Goal: Task Accomplishment & Management: Manage account settings

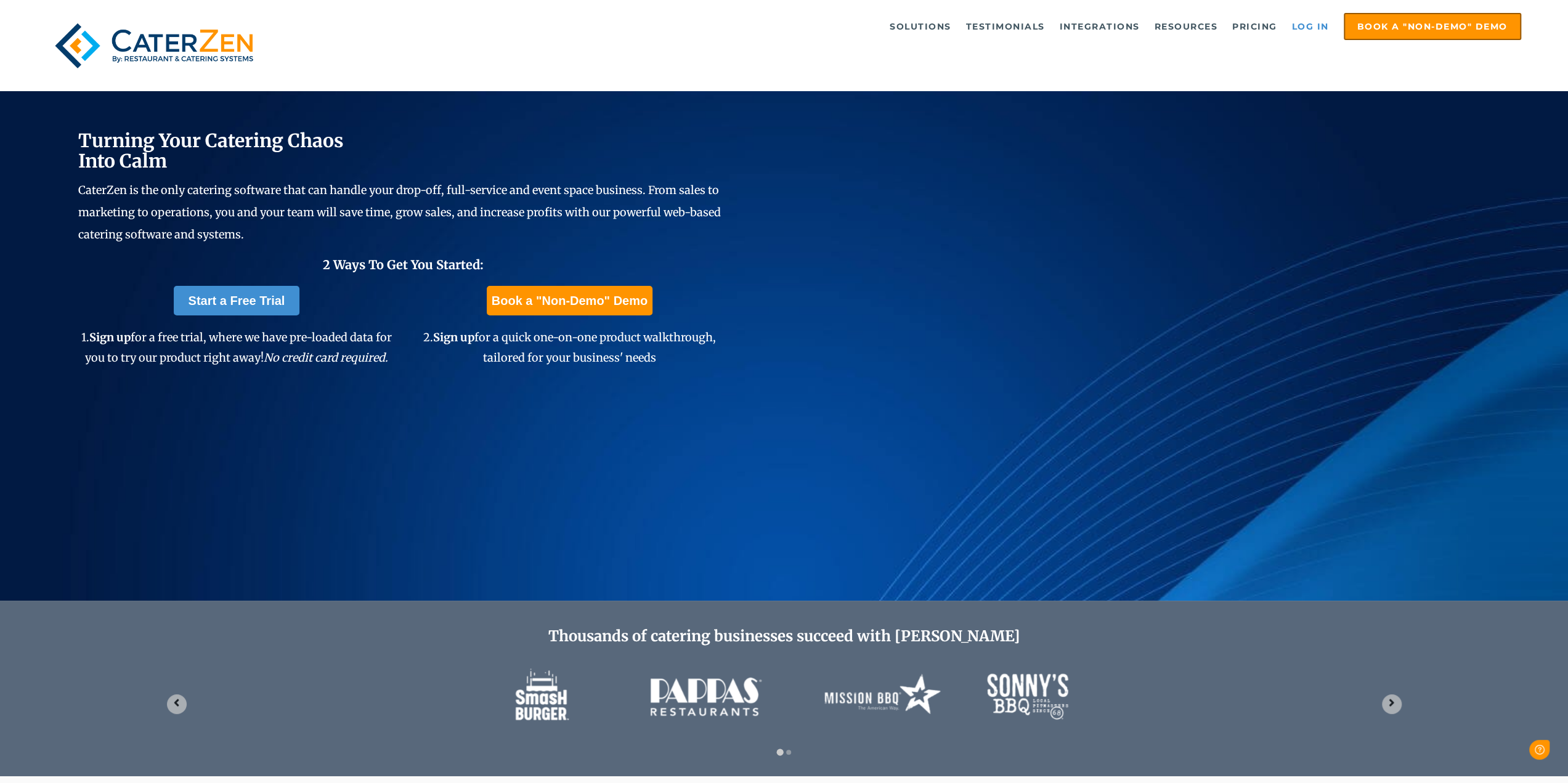
click at [1306, 25] on link "Log in" at bounding box center [1310, 26] width 49 height 25
click at [1298, 16] on link "Log in" at bounding box center [1310, 26] width 49 height 25
click at [1313, 30] on link "Log in" at bounding box center [1310, 26] width 49 height 25
